Goal: Task Accomplishment & Management: Use online tool/utility

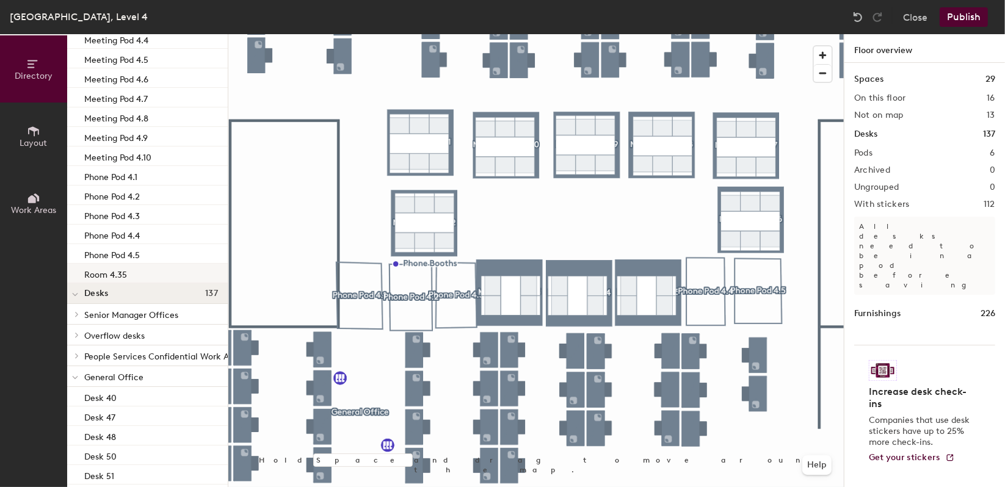
scroll to position [68, 0]
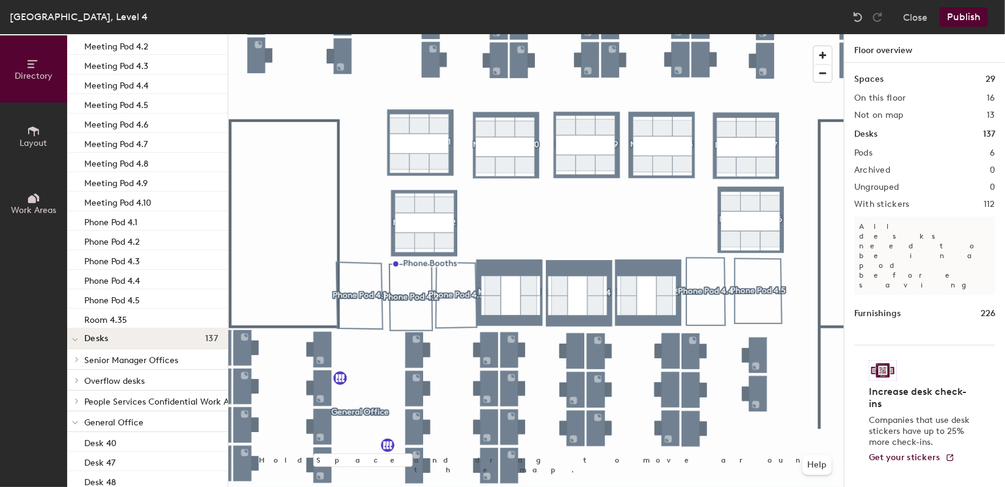
click at [122, 420] on span "General Office" at bounding box center [113, 423] width 59 height 10
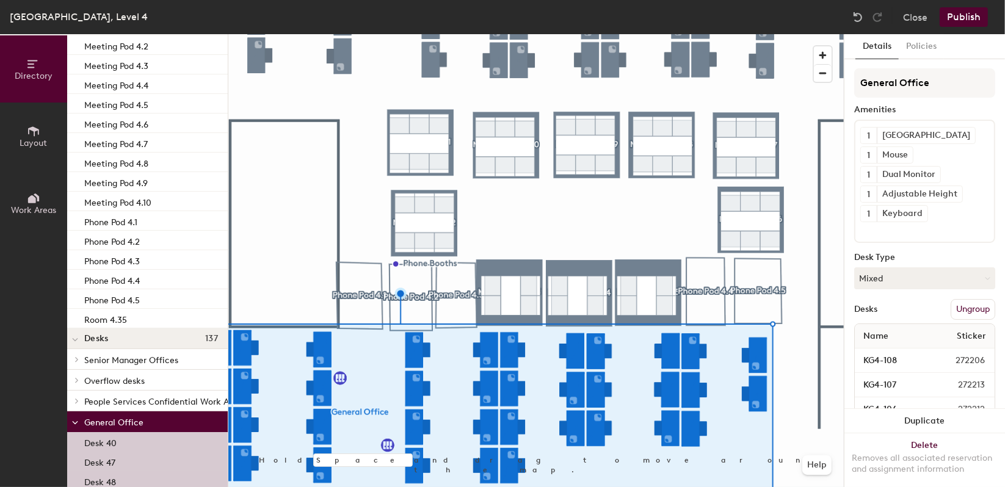
scroll to position [271, 0]
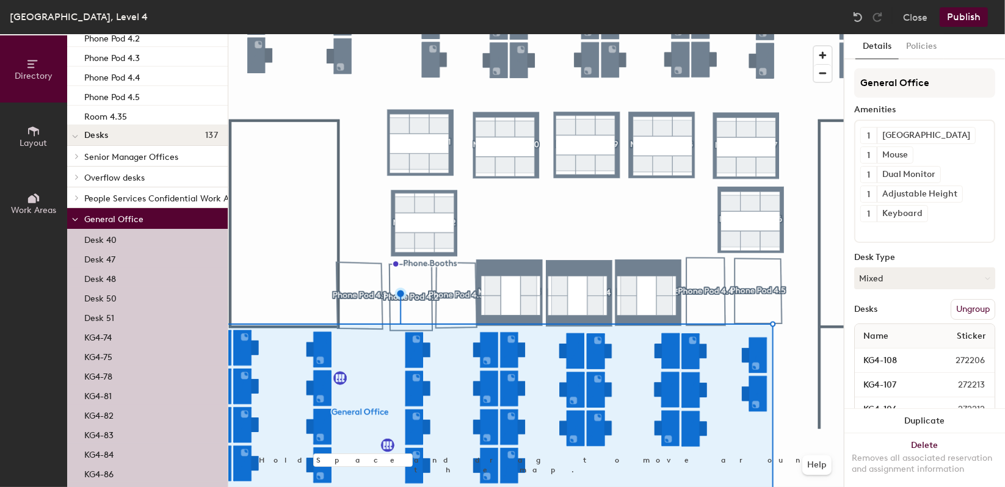
click at [109, 311] on p "Desk 51" at bounding box center [99, 317] width 30 height 14
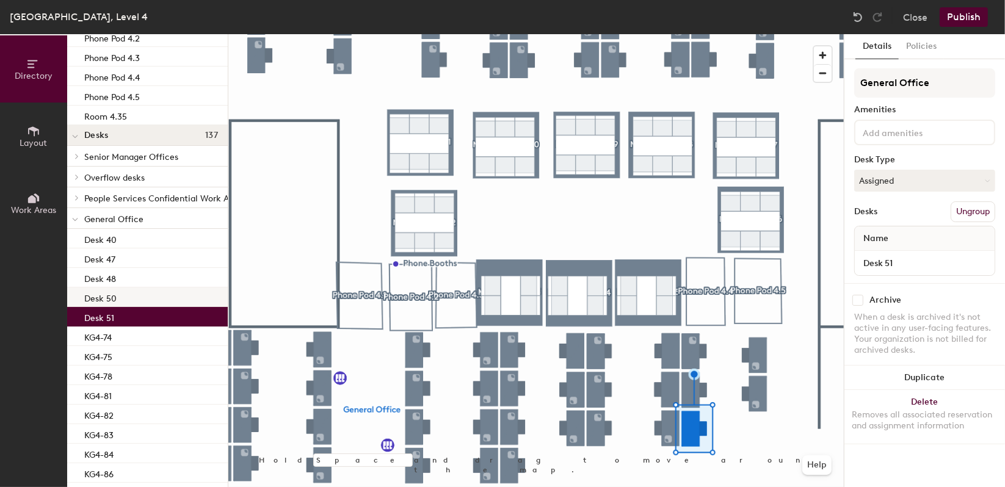
click at [115, 295] on div "Desk 50" at bounding box center [147, 298] width 161 height 20
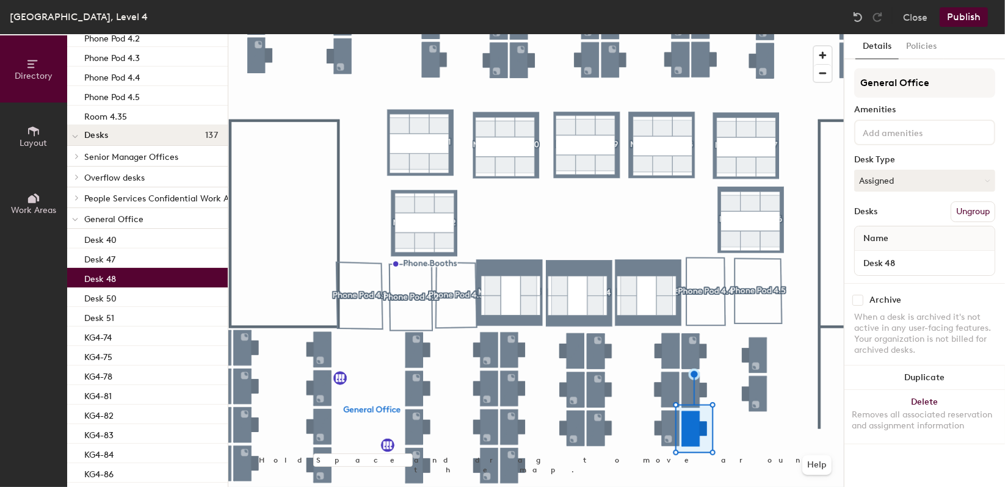
click at [115, 278] on p "Desk 48" at bounding box center [100, 277] width 32 height 14
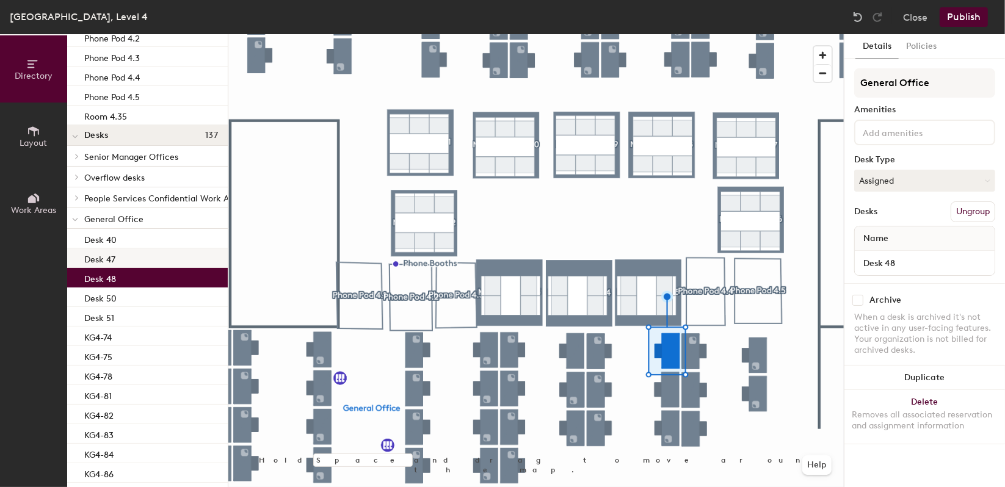
click at [114, 261] on p "Desk 47" at bounding box center [99, 258] width 31 height 14
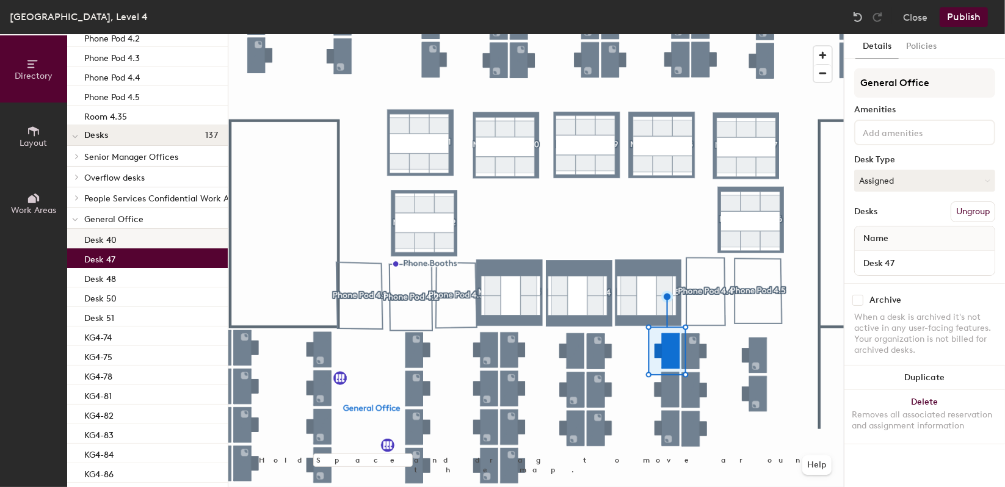
click at [122, 242] on div "Desk 40" at bounding box center [147, 239] width 161 height 20
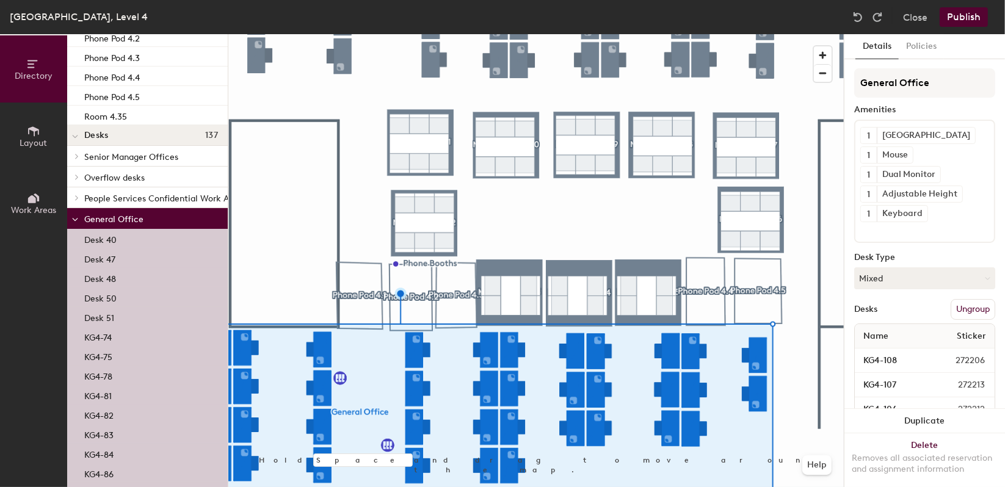
click at [104, 314] on p "Desk 51" at bounding box center [99, 317] width 30 height 14
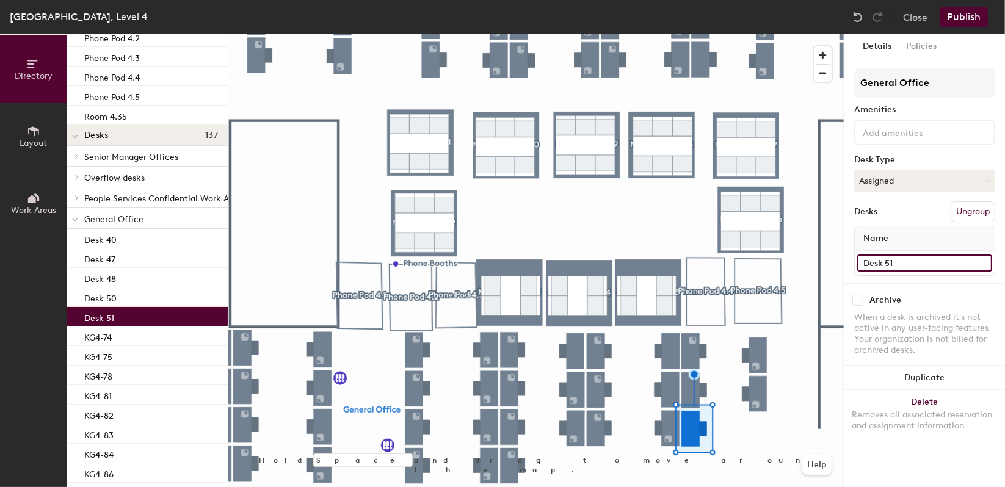
click at [893, 269] on input "Desk 51" at bounding box center [924, 263] width 135 height 17
type input "KG"
click at [920, 23] on button "Close" at bounding box center [915, 17] width 24 height 20
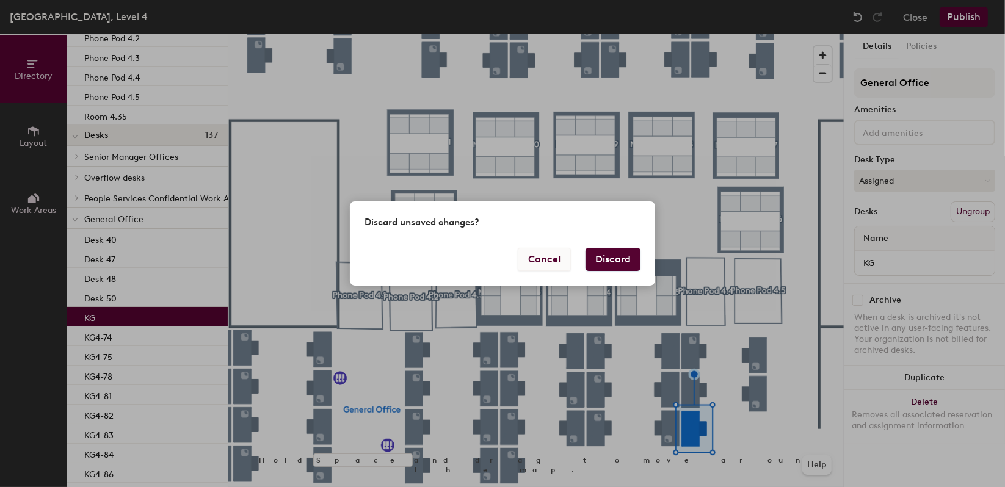
click at [554, 254] on button "Cancel" at bounding box center [544, 259] width 53 height 23
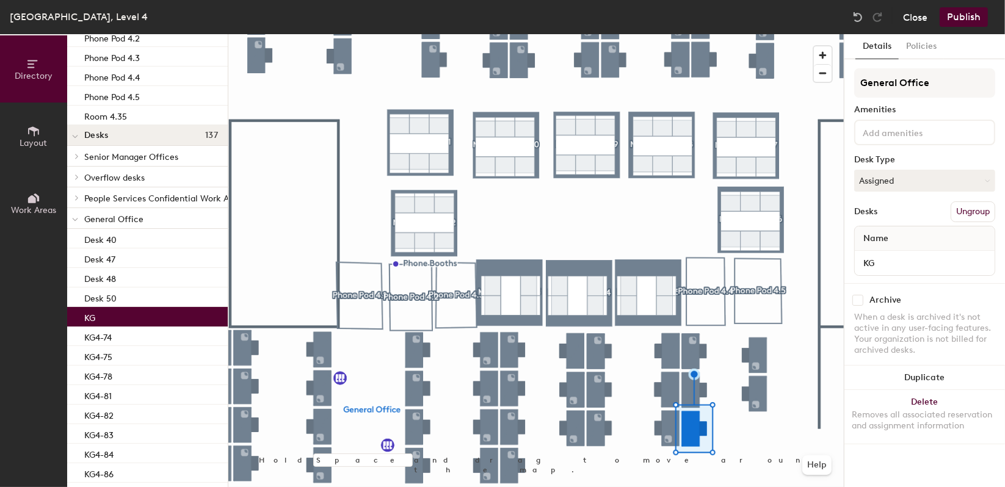
click at [912, 20] on button "Close" at bounding box center [915, 17] width 24 height 20
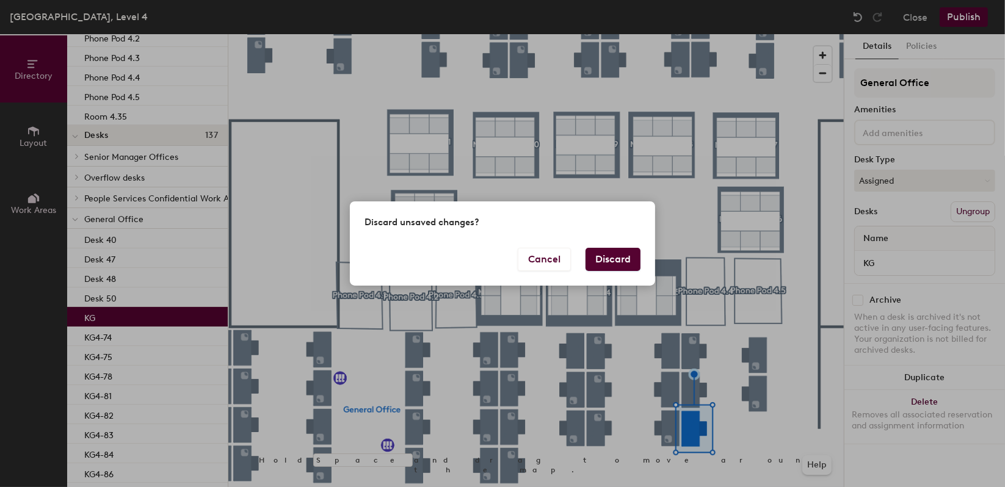
click at [589, 270] on button "Discard" at bounding box center [613, 259] width 55 height 23
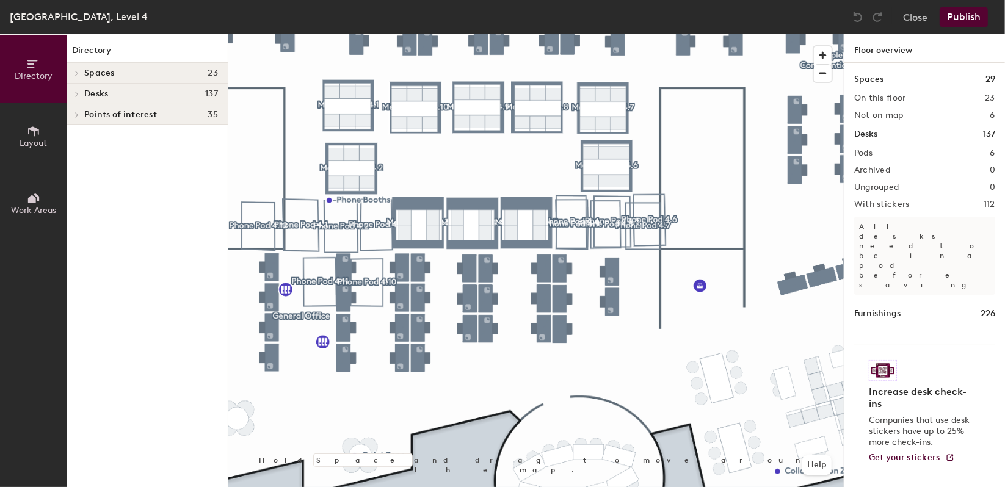
click at [114, 76] on h4 "Spaces 23" at bounding box center [151, 73] width 134 height 10
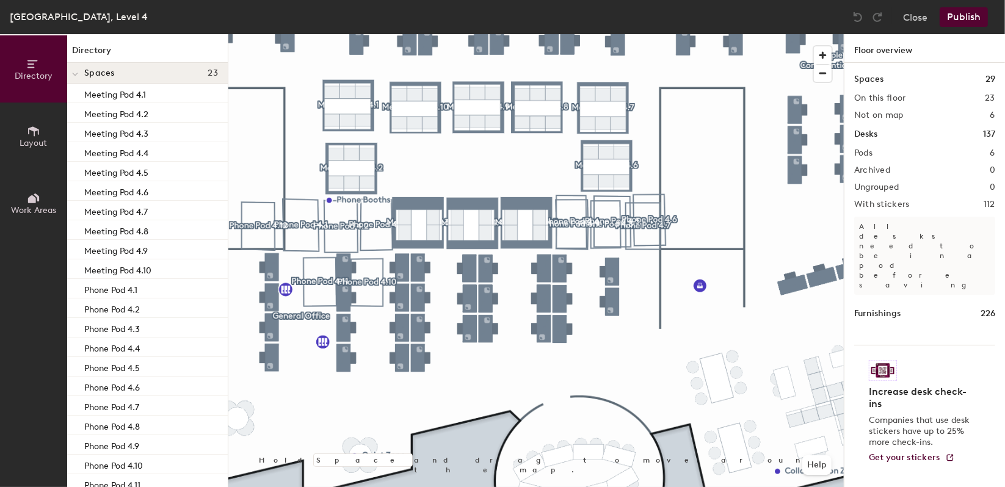
click at [114, 76] on h4 "Spaces 23" at bounding box center [151, 73] width 134 height 10
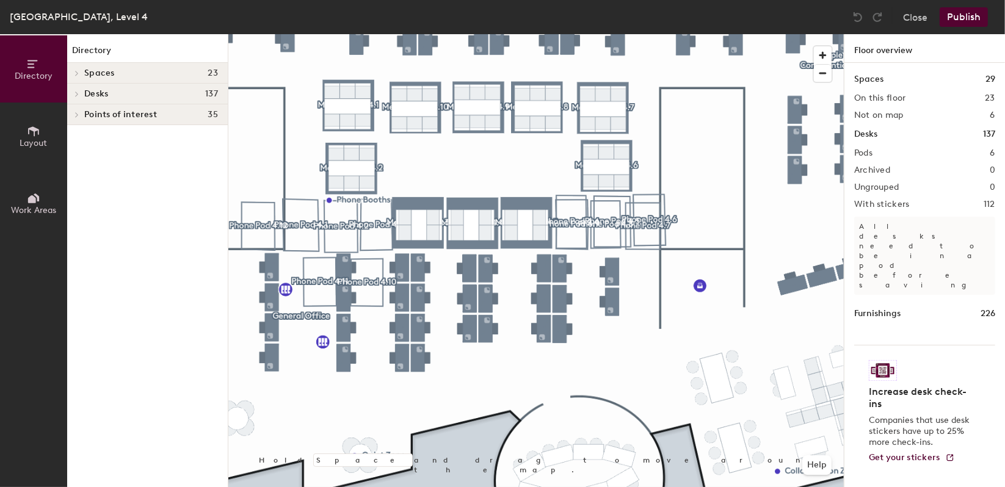
click at [124, 112] on span "Points of interest" at bounding box center [120, 115] width 73 height 10
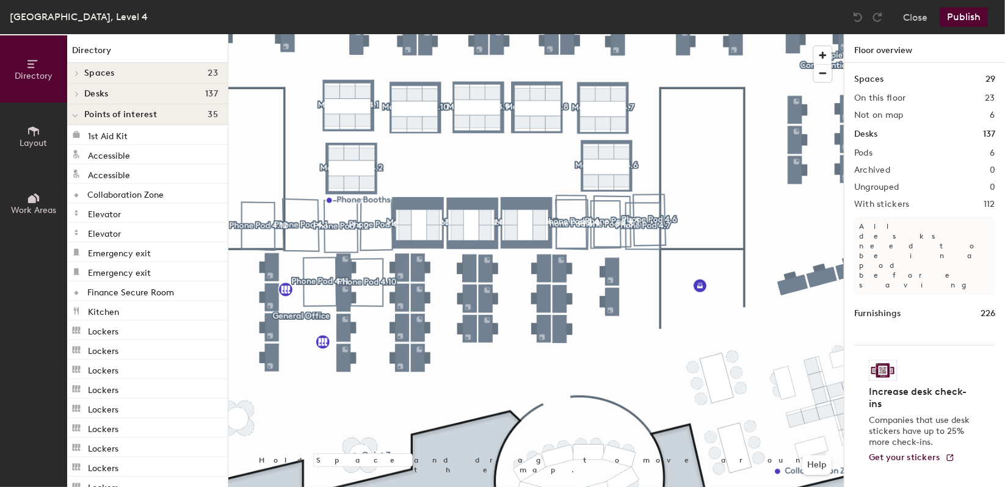
click at [125, 112] on span "Points of interest" at bounding box center [120, 115] width 73 height 10
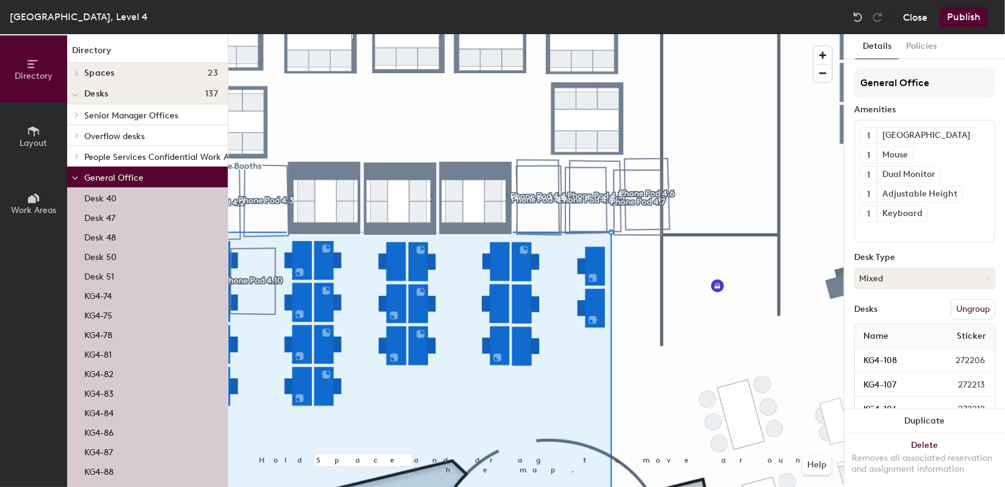
click at [905, 15] on button "Close" at bounding box center [915, 17] width 24 height 20
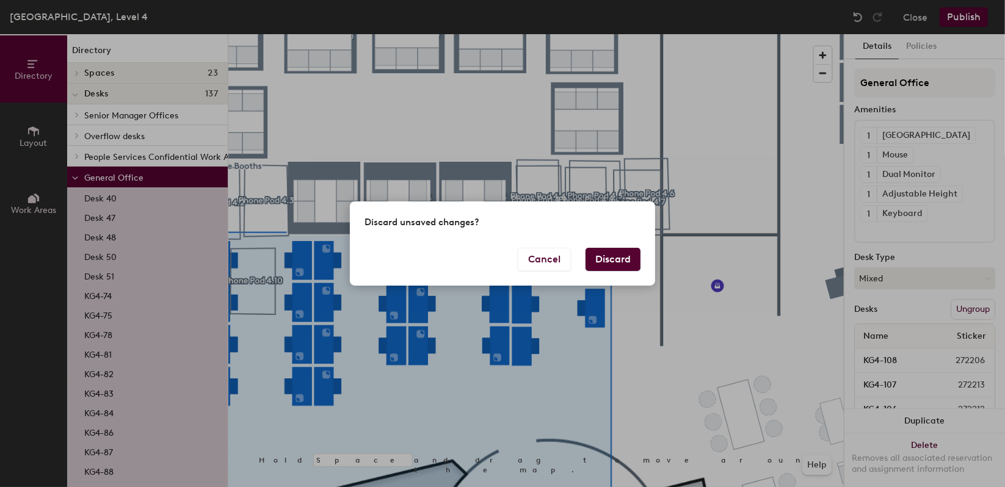
click at [602, 261] on button "Discard" at bounding box center [613, 259] width 55 height 23
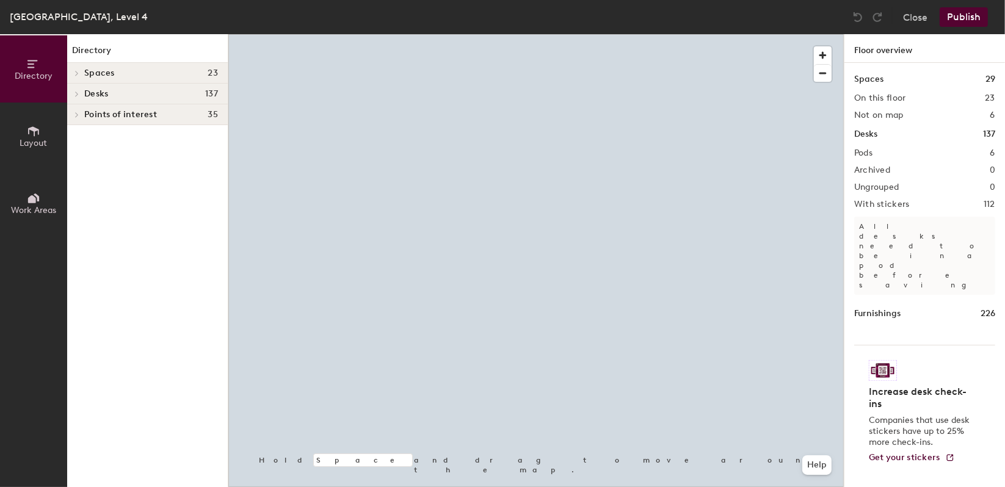
click at [910, 4] on div "Kings Gate, Level 4 Close Publish" at bounding box center [502, 17] width 1005 height 34
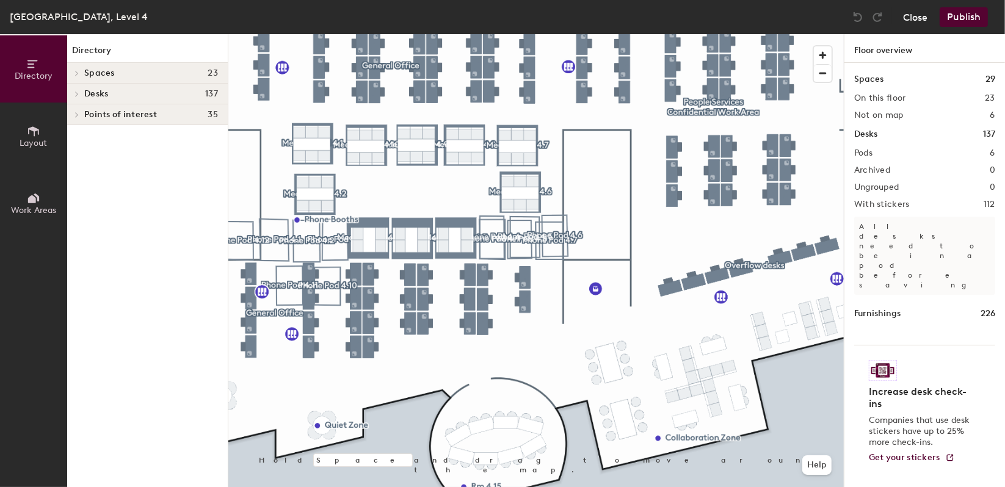
click at [909, 18] on button "Close" at bounding box center [915, 17] width 24 height 20
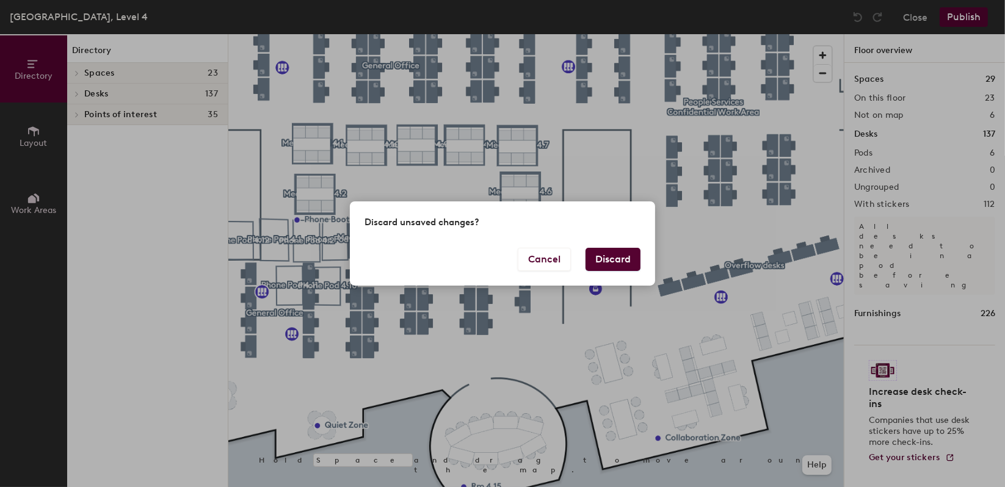
click at [643, 259] on div "Cancel Discard" at bounding box center [502, 267] width 305 height 38
click at [617, 259] on button "Discard" at bounding box center [613, 259] width 55 height 23
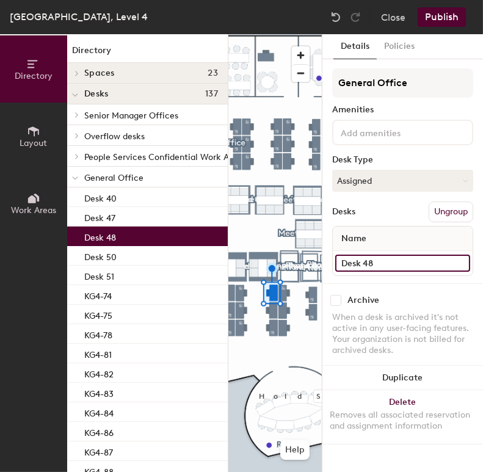
click at [403, 262] on input "Desk 48" at bounding box center [402, 263] width 135 height 17
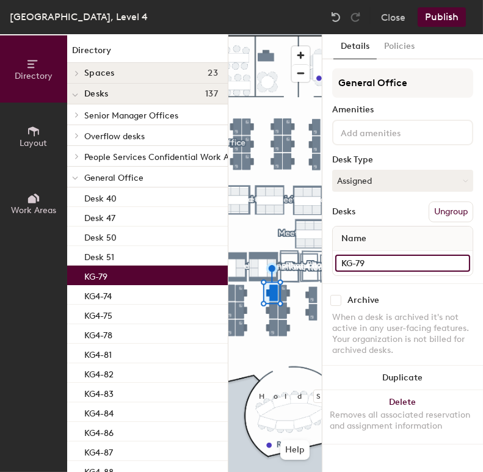
click at [353, 259] on input "KG-79" at bounding box center [402, 263] width 135 height 17
click at [355, 262] on input "KG-79" at bounding box center [402, 263] width 135 height 17
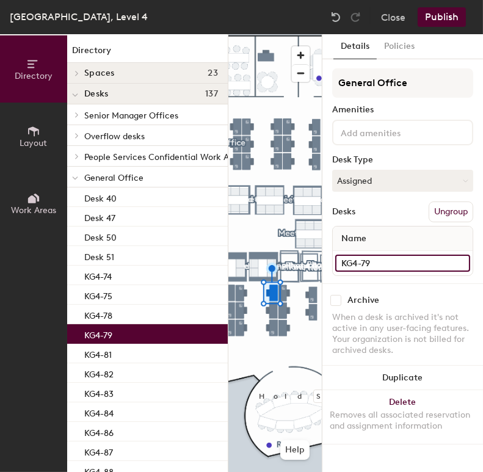
type input "KG4-79"
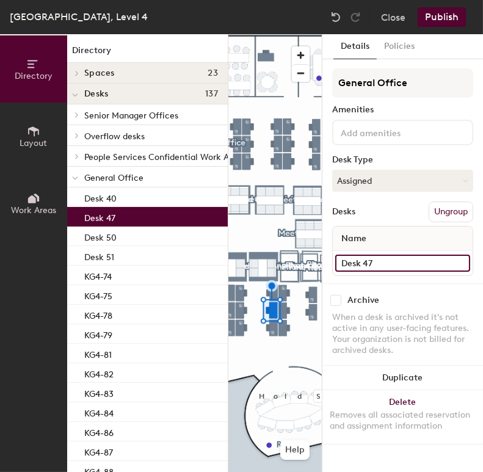
click at [311, 264] on div "Directory Layout Work Areas Directory Spaces 23 Meeting Pod 4.1 Meeting Pod 4.2…" at bounding box center [241, 253] width 483 height 438
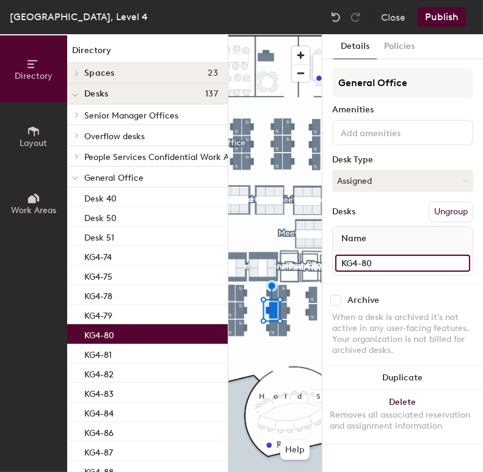
type input "KG4-80"
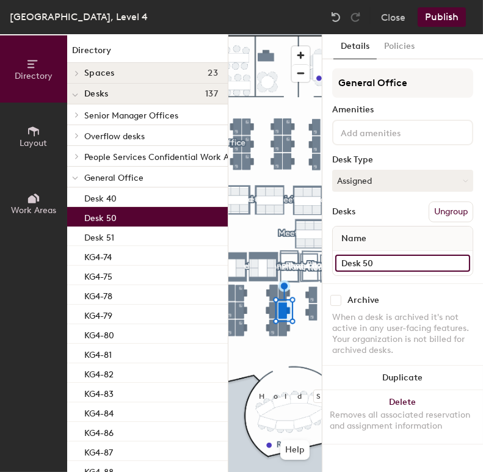
drag, startPoint x: 394, startPoint y: 263, endPoint x: 331, endPoint y: 264, distance: 63.5
click at [331, 264] on div "Details Policies General Office Amenities Desk Type Assigned Desks Ungroup Name…" at bounding box center [402, 253] width 161 height 438
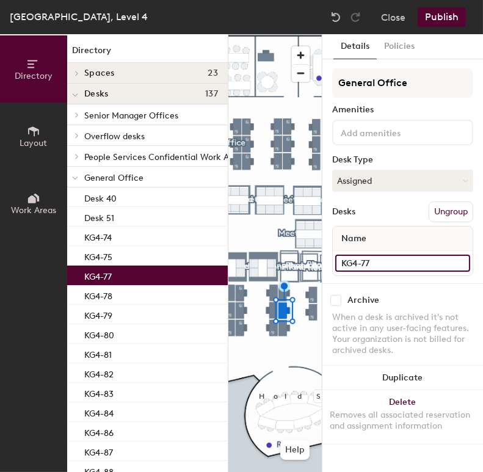
type input "KG4-77"
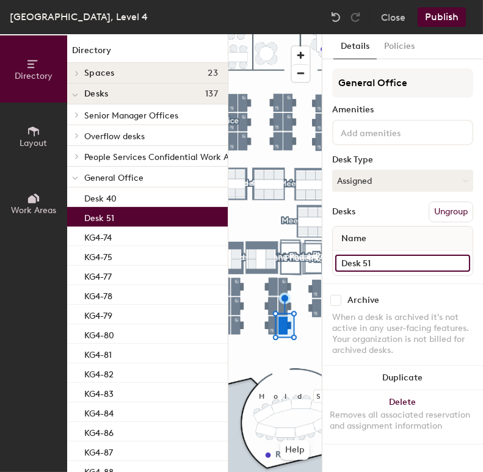
click at [382, 267] on input "Desk 51" at bounding box center [402, 263] width 135 height 17
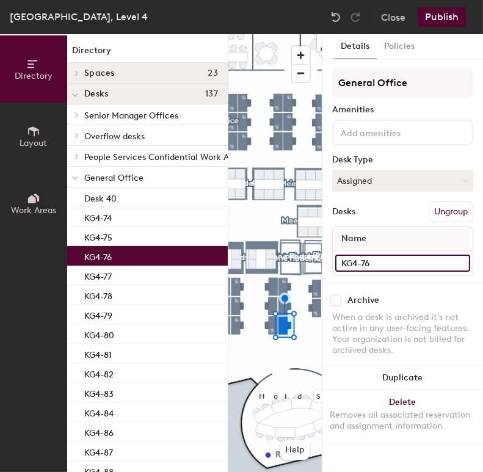
type input "KG4-76"
click at [283, 34] on div at bounding box center [274, 34] width 93 height 0
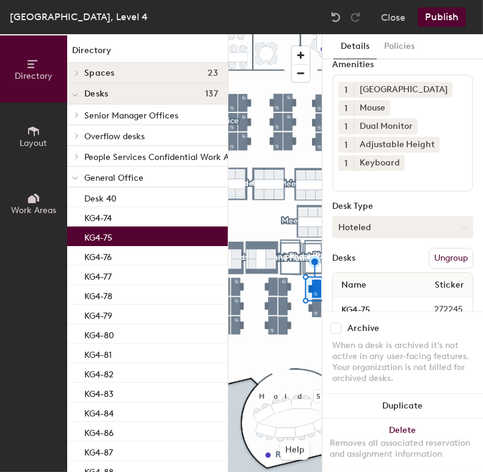
scroll to position [68, 0]
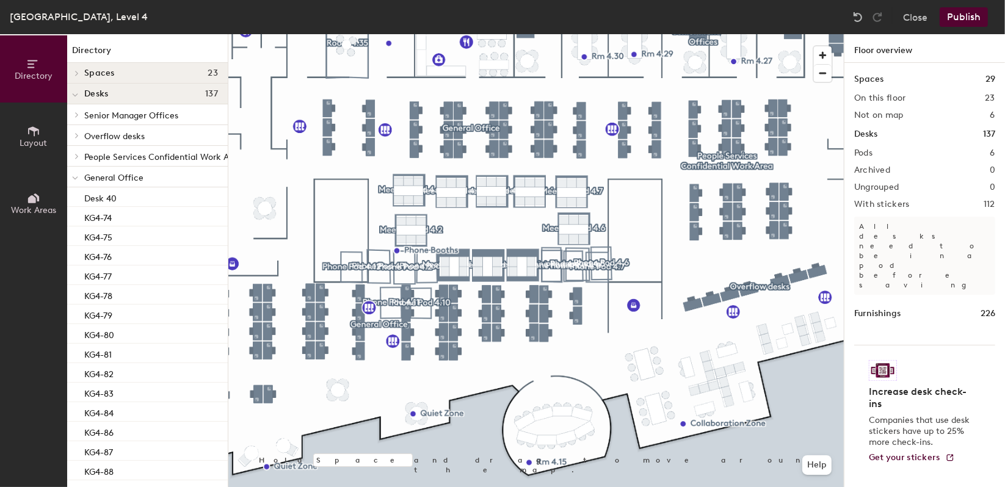
click at [968, 9] on button "Publish" at bounding box center [964, 17] width 48 height 20
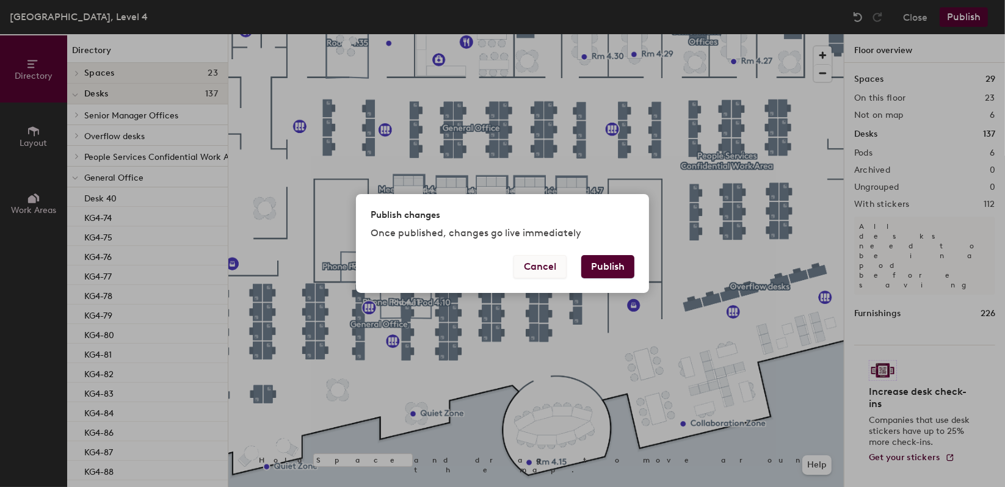
click at [551, 272] on button "Cancel" at bounding box center [540, 266] width 53 height 23
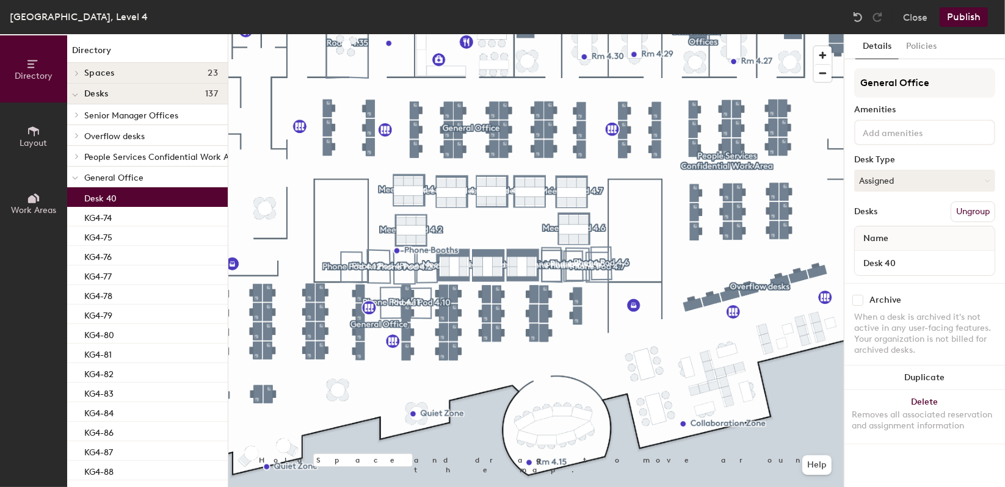
click at [114, 194] on p "Desk 40" at bounding box center [100, 197] width 32 height 14
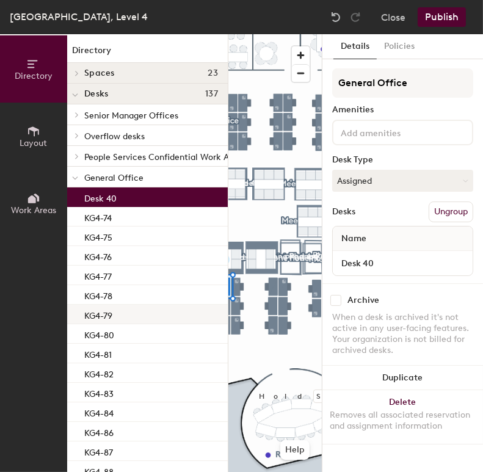
click at [120, 307] on div "KG4-79" at bounding box center [147, 315] width 161 height 20
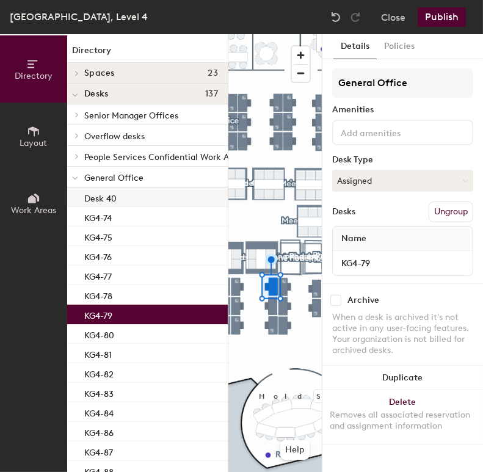
click at [132, 199] on div "Desk 40" at bounding box center [147, 197] width 161 height 20
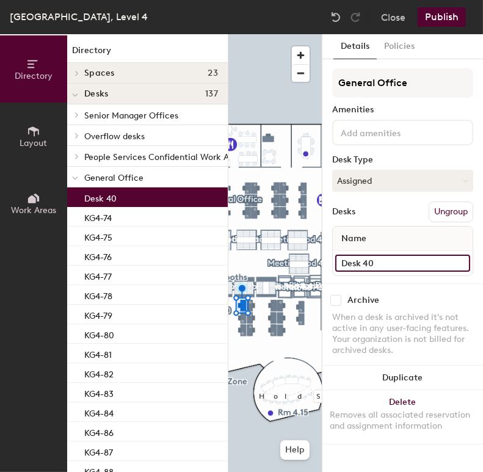
click at [385, 263] on input "Desk 40" at bounding box center [402, 263] width 135 height 17
type input "L"
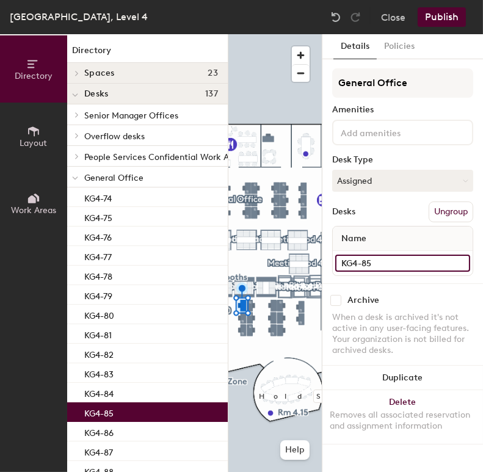
type input "KG4-85"
click at [451, 12] on button "Publish" at bounding box center [442, 17] width 48 height 20
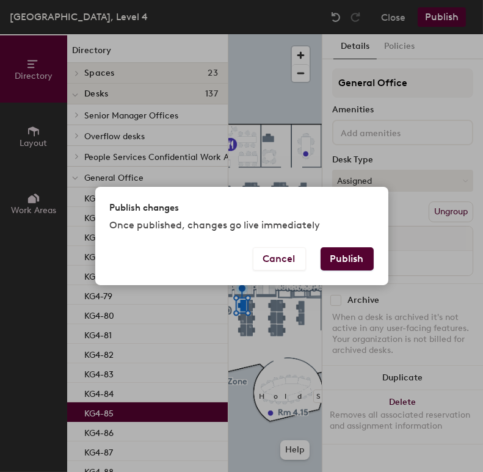
click at [341, 265] on button "Publish" at bounding box center [347, 258] width 53 height 23
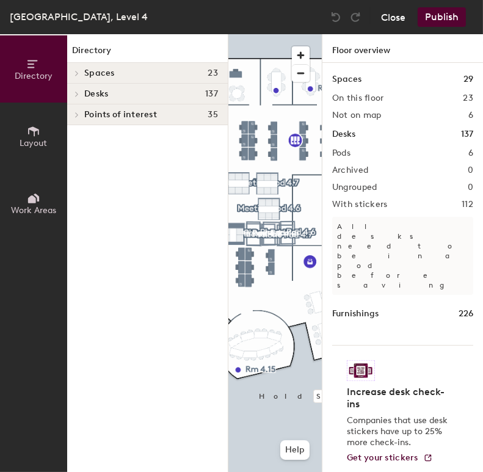
click at [394, 20] on button "Close" at bounding box center [393, 17] width 24 height 20
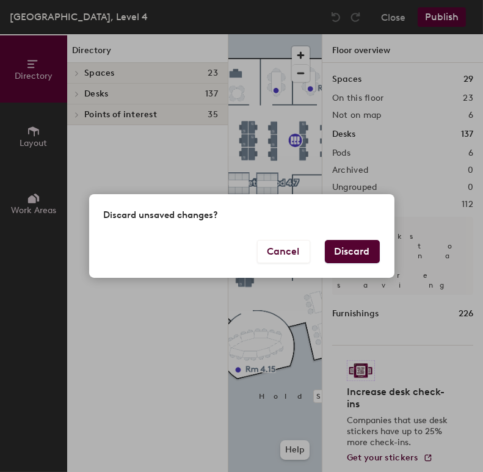
click at [348, 250] on button "Discard" at bounding box center [352, 251] width 55 height 23
